Goal: Task Accomplishment & Management: Manage account settings

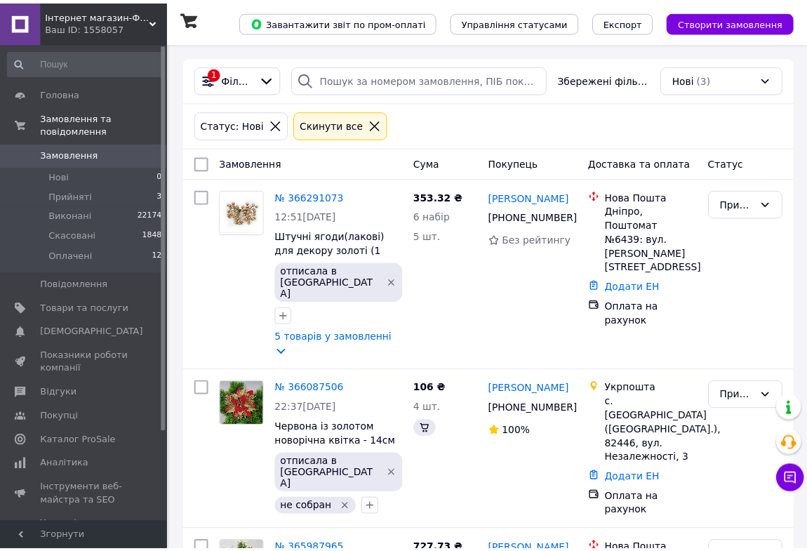
scroll to position [93, 0]
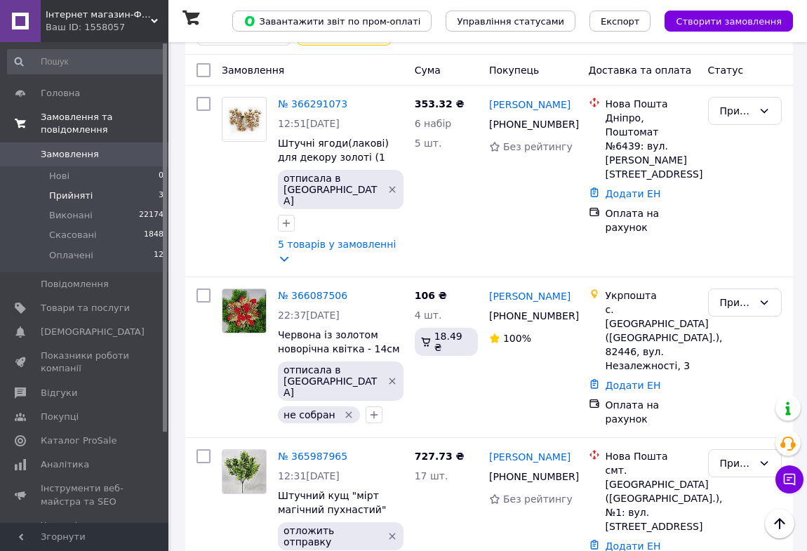
click at [70, 117] on span "Замовлення та повідомлення" at bounding box center [105, 123] width 128 height 25
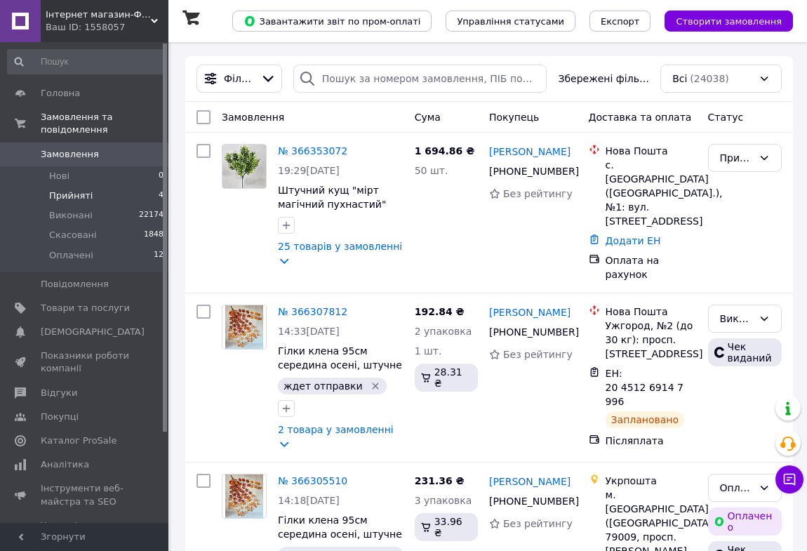
click at [64, 189] on span "Прийняті" at bounding box center [70, 195] width 43 height 13
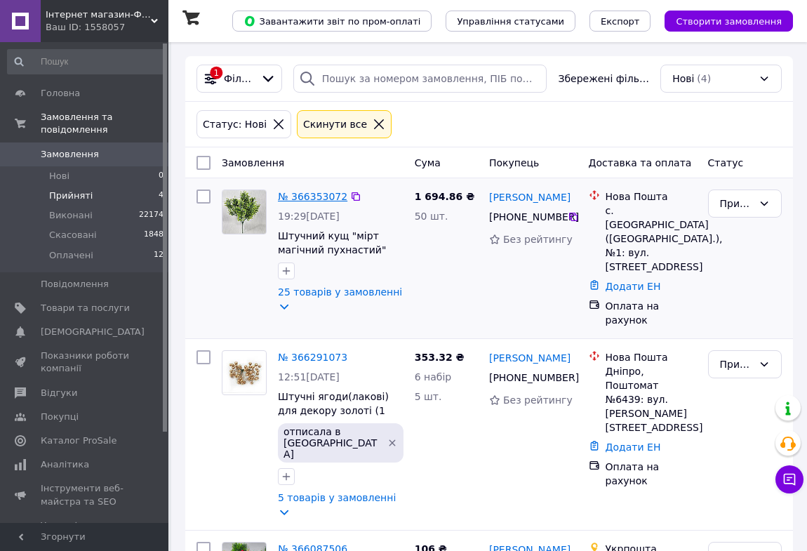
click at [329, 196] on link "№ 366353072" at bounding box center [312, 196] width 69 height 11
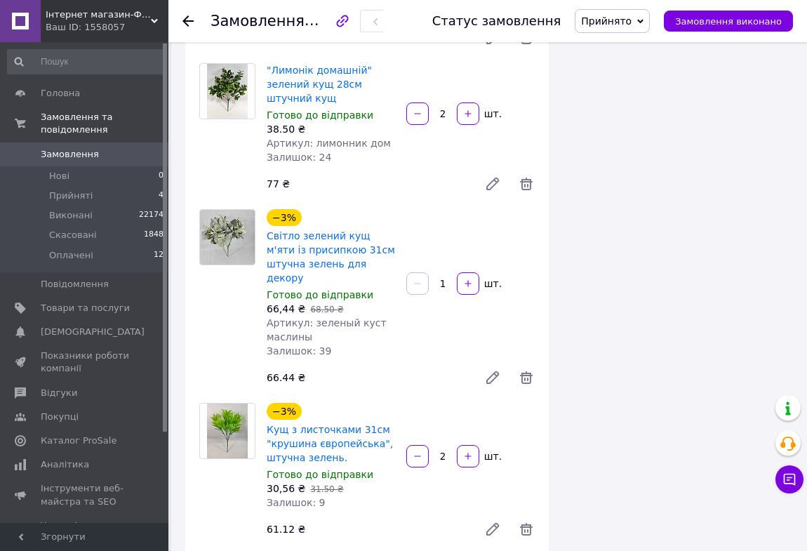
scroll to position [1466, 0]
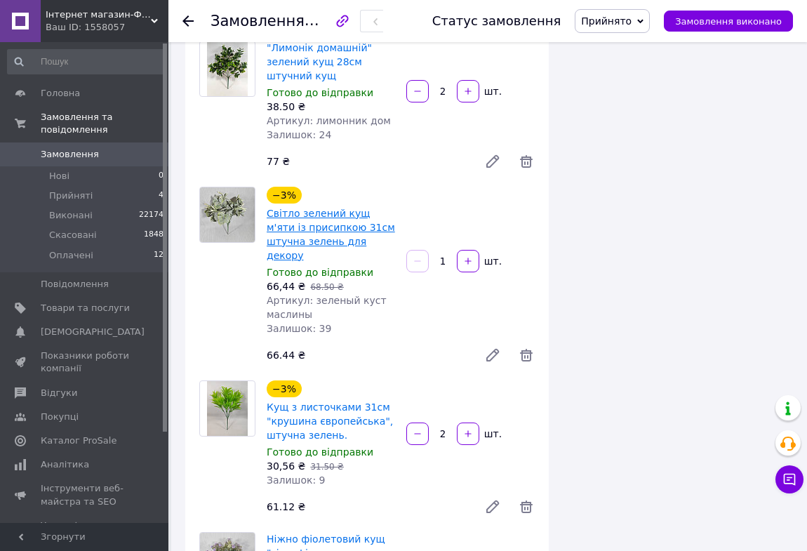
click at [316, 208] on link "Світло зелений кущ м'яти із присипкою 31см штучна зелень для декору" at bounding box center [331, 234] width 128 height 53
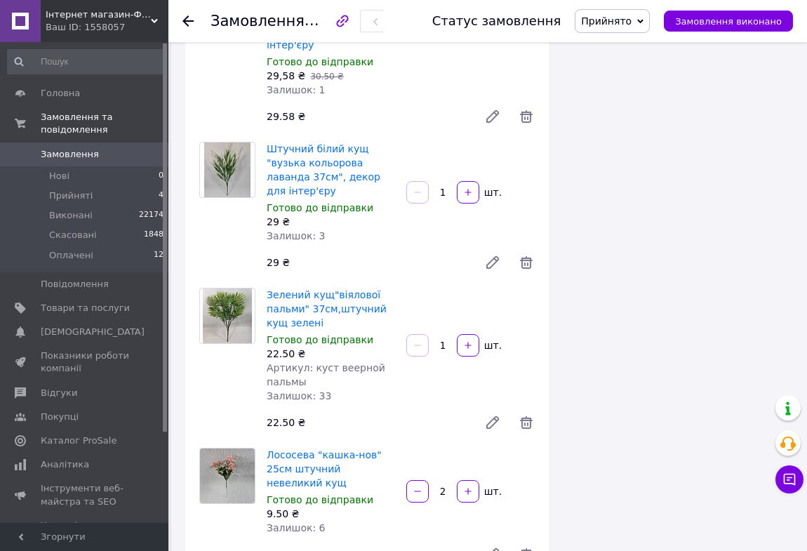
scroll to position [3571, 0]
drag, startPoint x: 365, startPoint y: 495, endPoint x: 53, endPoint y: 575, distance: 321.6
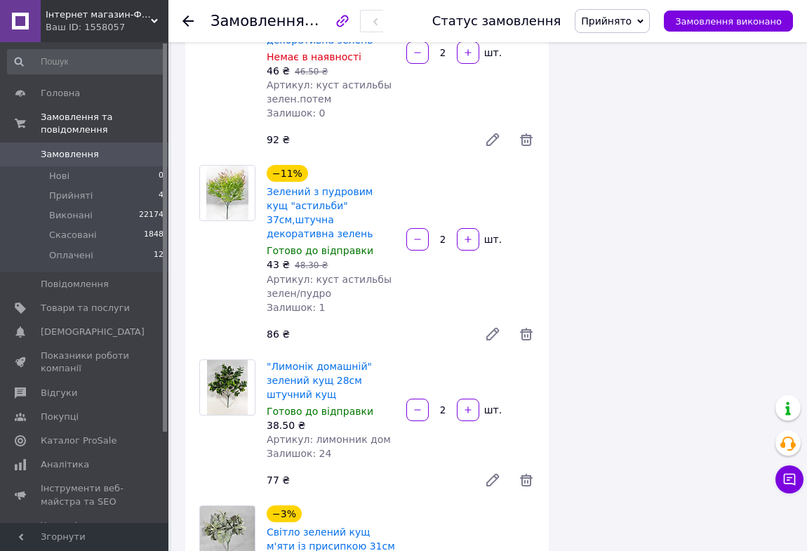
scroll to position [1212, 0]
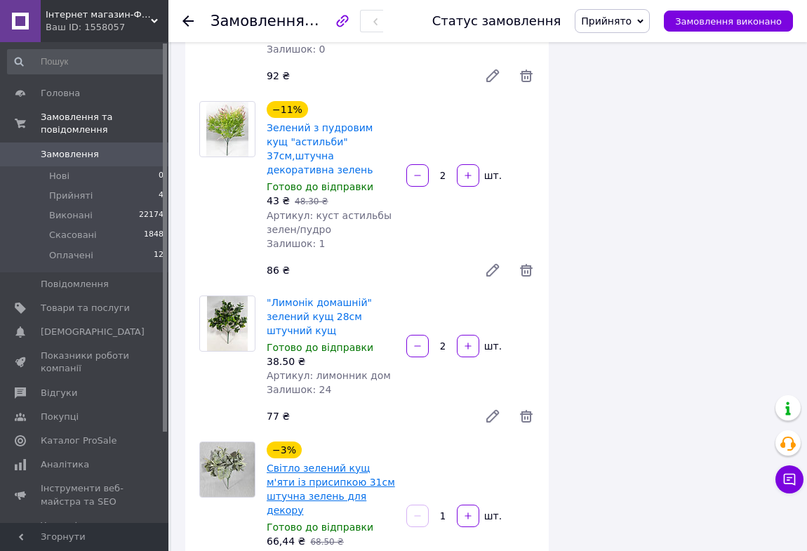
click at [340, 462] on link "Світло зелений кущ м'яти із присипкою 31см штучна зелень для декору" at bounding box center [331, 488] width 128 height 53
click at [70, 189] on span "Прийняті" at bounding box center [70, 195] width 43 height 13
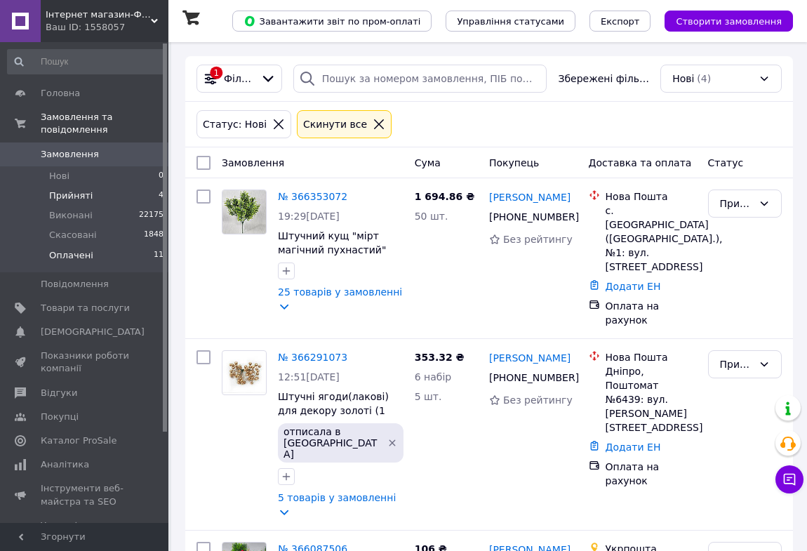
click at [76, 249] on span "Оплачені" at bounding box center [71, 255] width 44 height 13
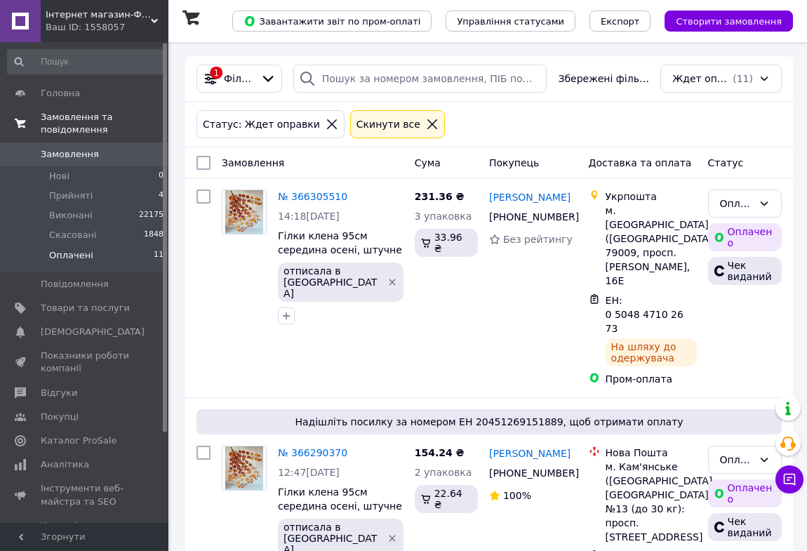
click at [116, 118] on span "Замовлення та повідомлення" at bounding box center [105, 123] width 128 height 25
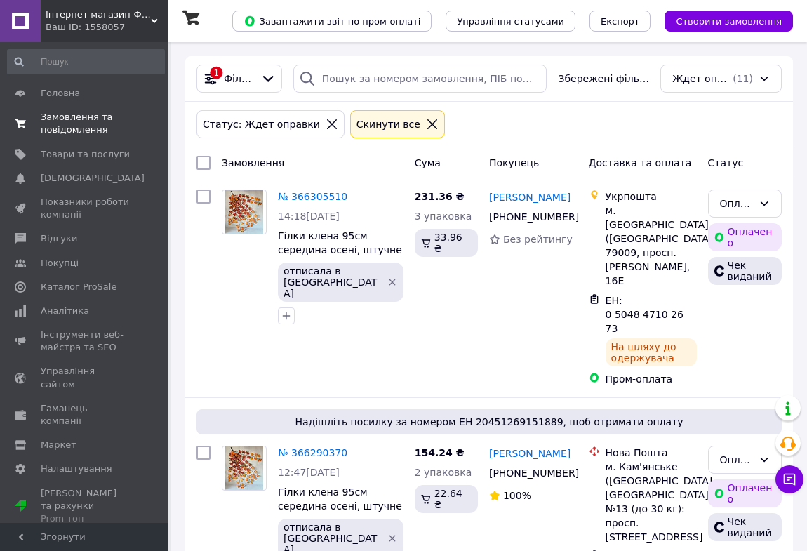
click at [76, 119] on span "Замовлення та повідомлення" at bounding box center [85, 123] width 89 height 25
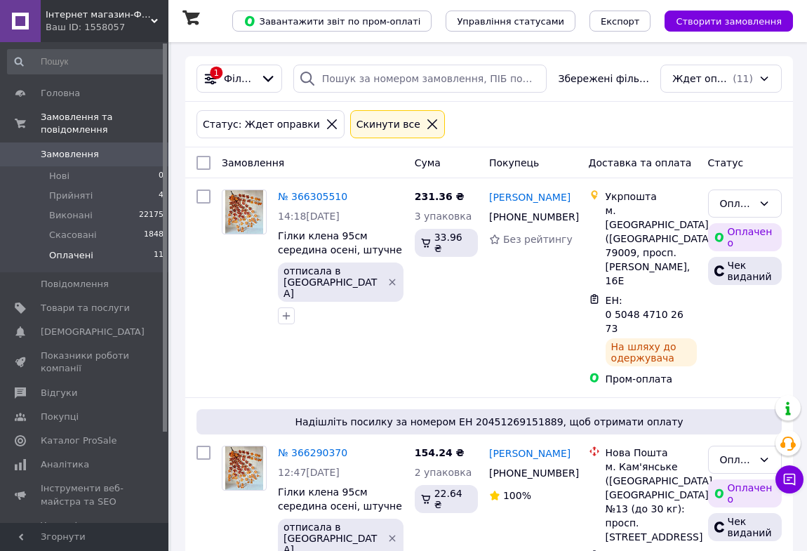
click at [79, 148] on span "Замовлення" at bounding box center [70, 154] width 58 height 13
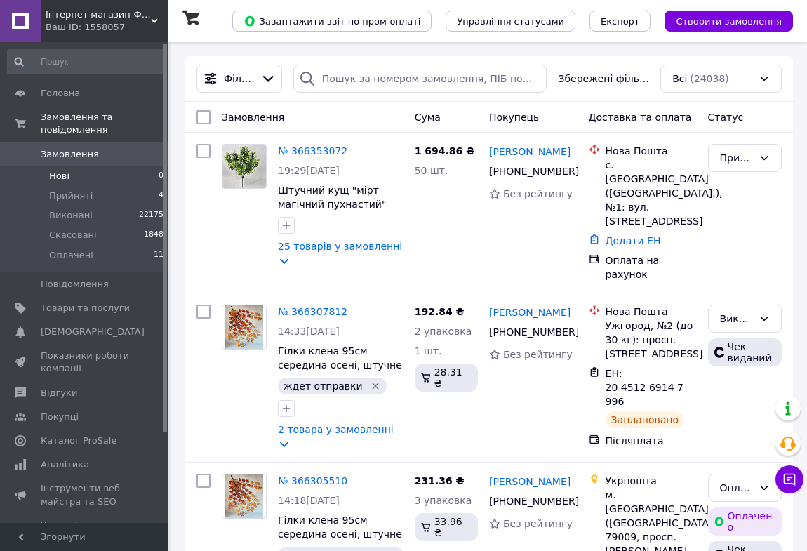
click at [60, 170] on span "Нові" at bounding box center [59, 176] width 20 height 13
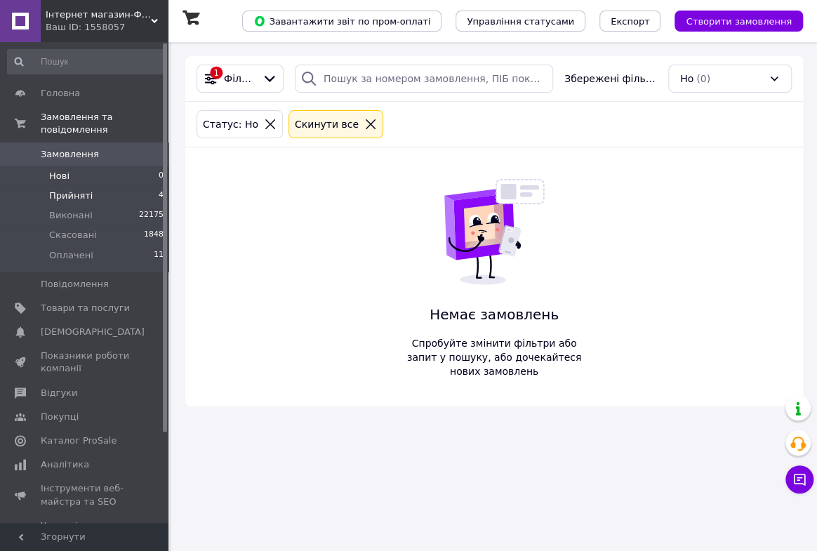
click at [69, 189] on span "Прийняті" at bounding box center [70, 195] width 43 height 13
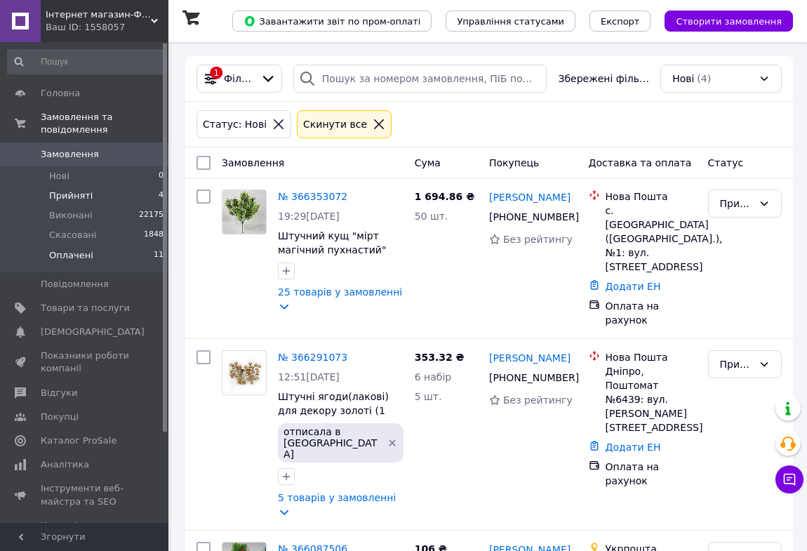
click at [75, 249] on span "Оплачені" at bounding box center [71, 255] width 44 height 13
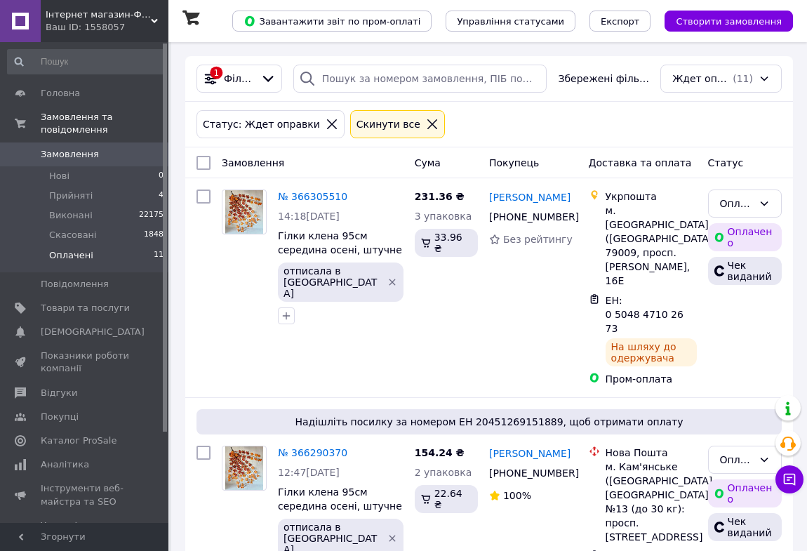
click at [66, 249] on span "Оплачені" at bounding box center [71, 255] width 44 height 13
click at [62, 189] on span "Прийняті" at bounding box center [70, 195] width 43 height 13
